Goal: Find specific page/section: Find specific page/section

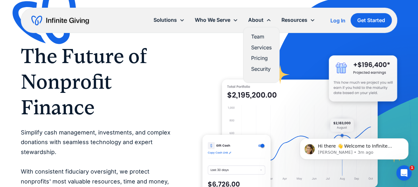
click at [259, 21] on div "About" at bounding box center [255, 20] width 15 height 9
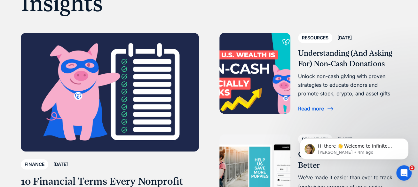
scroll to position [328, 0]
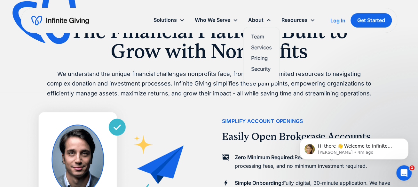
click at [259, 46] on link "Services" at bounding box center [261, 47] width 20 height 9
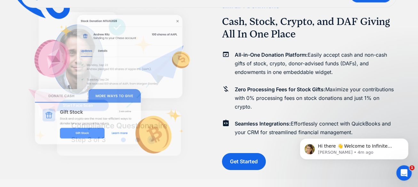
scroll to position [2351, 0]
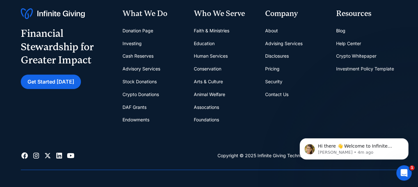
click at [278, 93] on link "Contact Us" at bounding box center [276, 94] width 23 height 13
click at [272, 31] on link "About" at bounding box center [271, 30] width 13 height 13
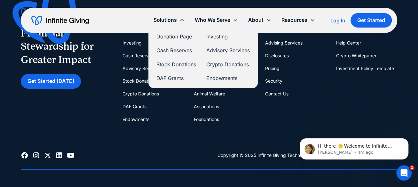
scroll to position [265, 0]
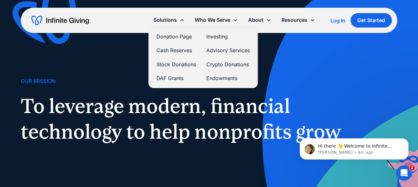
scroll to position [1204, 0]
